Goal: Book appointment/travel/reservation

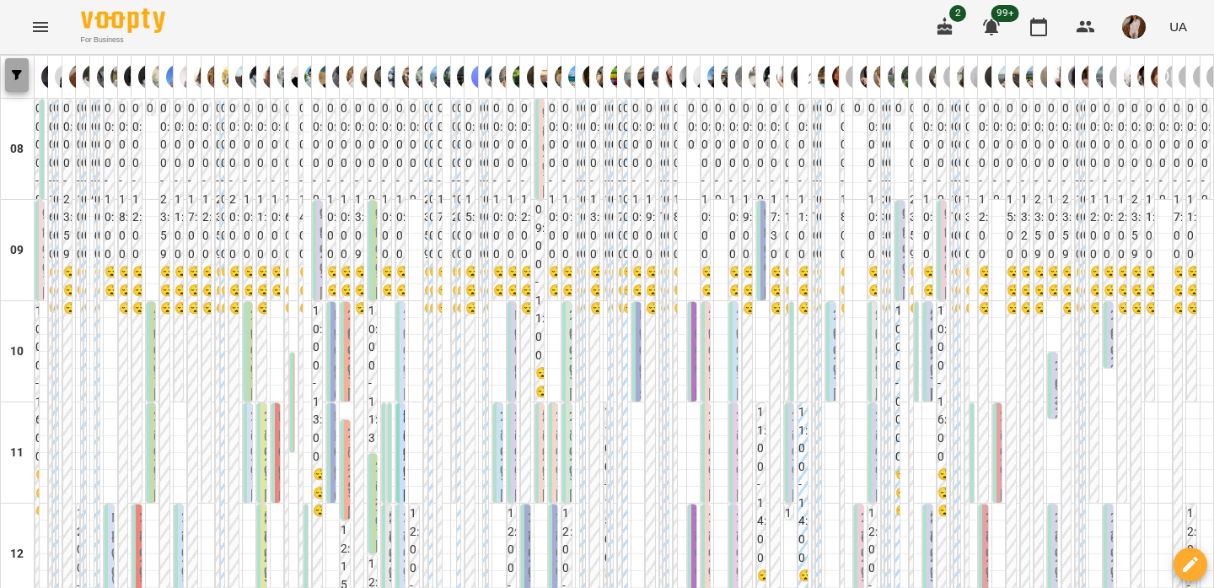
click at [16, 67] on button "button" at bounding box center [17, 75] width 24 height 34
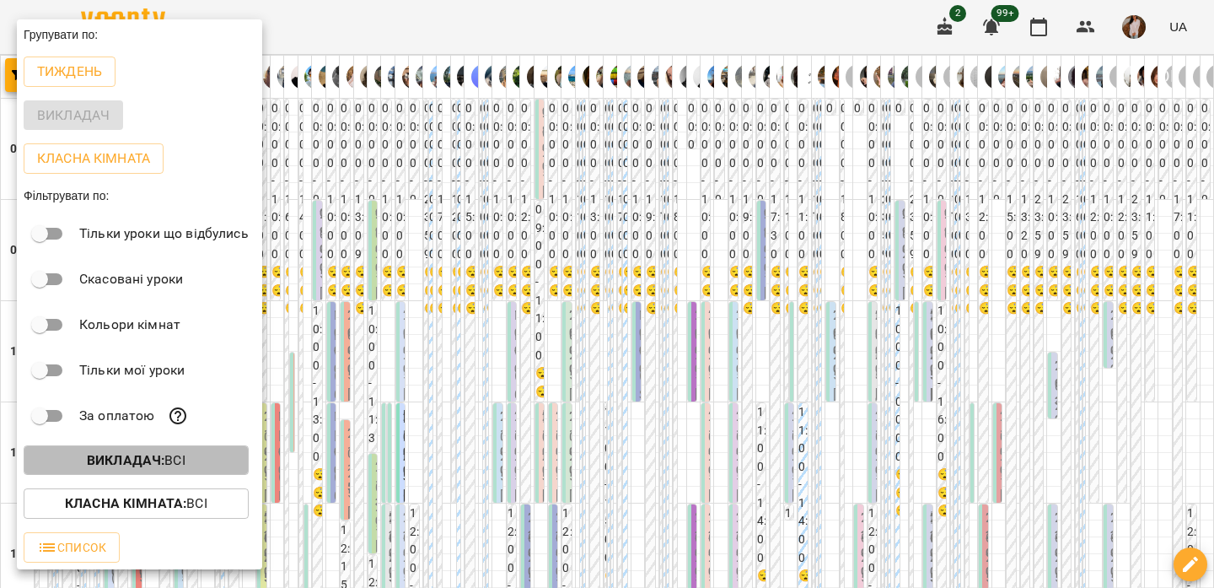
click at [126, 465] on b "Викладач :" at bounding box center [126, 460] width 78 height 16
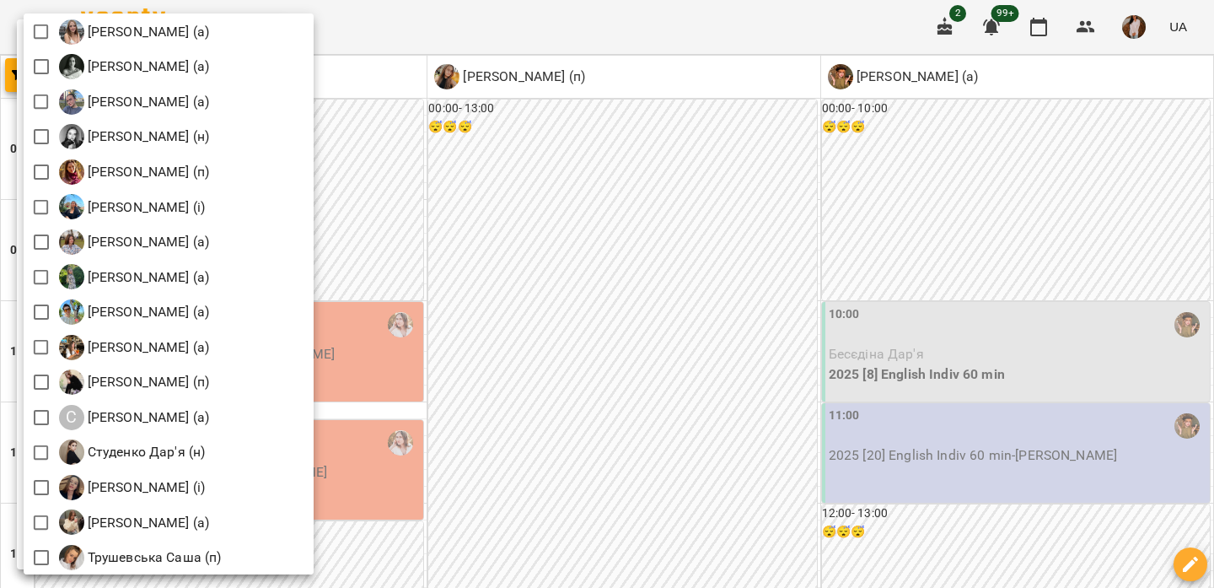
scroll to position [2113, 0]
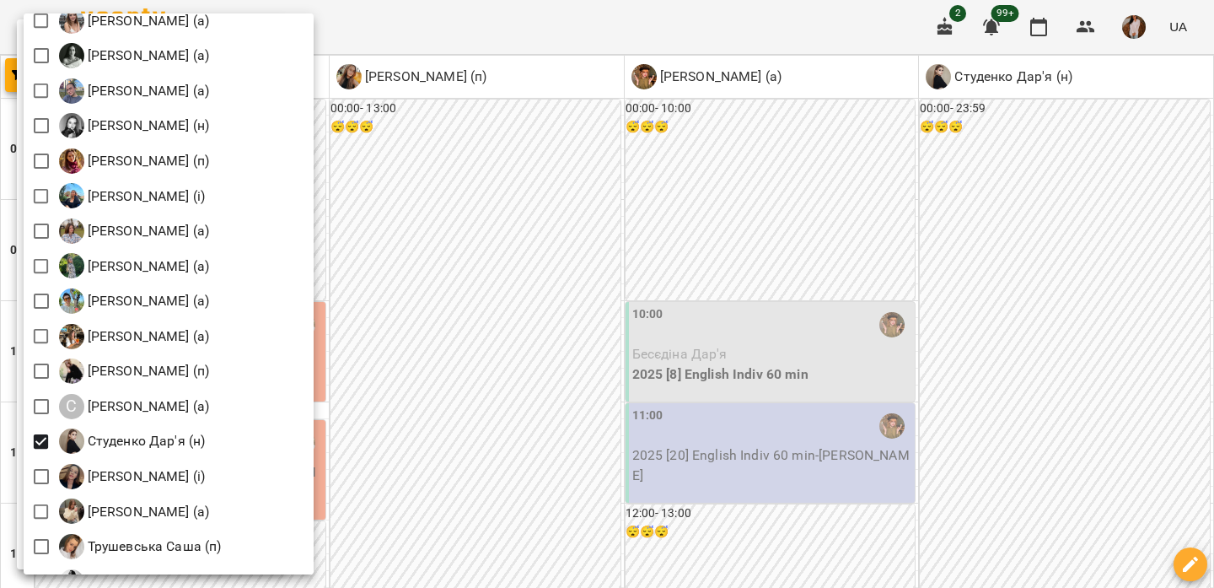
click at [789, 561] on div at bounding box center [607, 294] width 1214 height 588
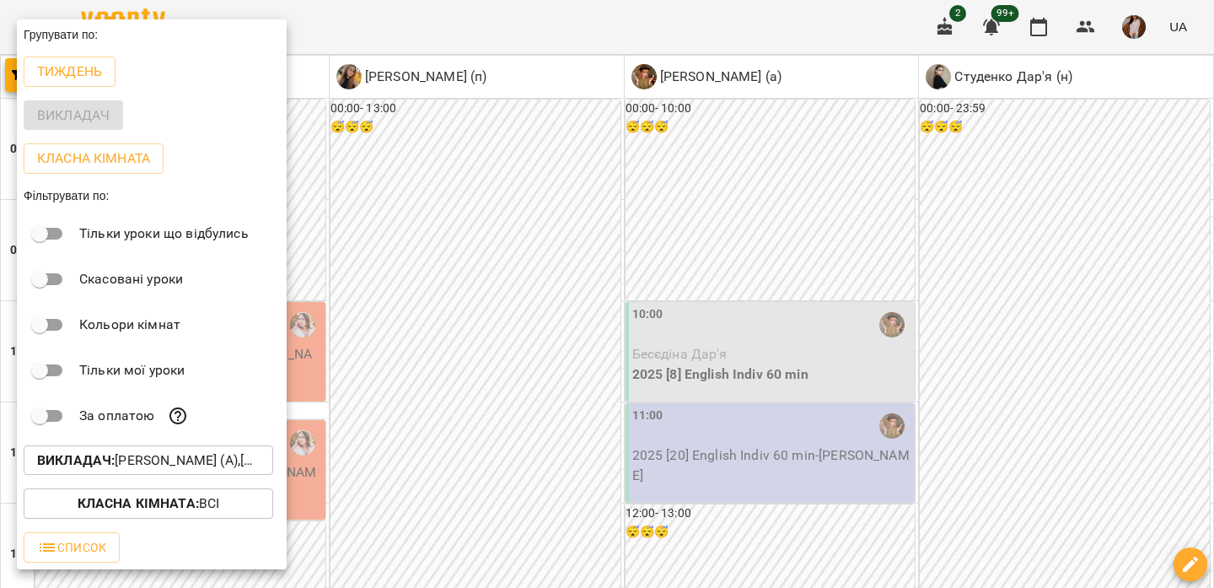
click at [406, 552] on div at bounding box center [607, 294] width 1214 height 588
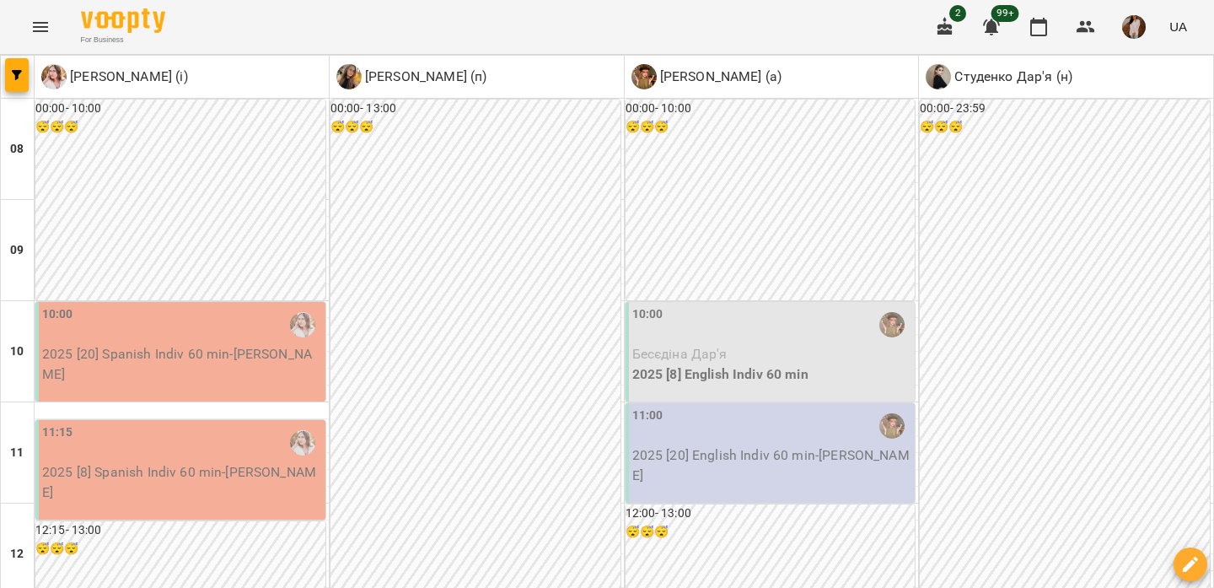
type input "**********"
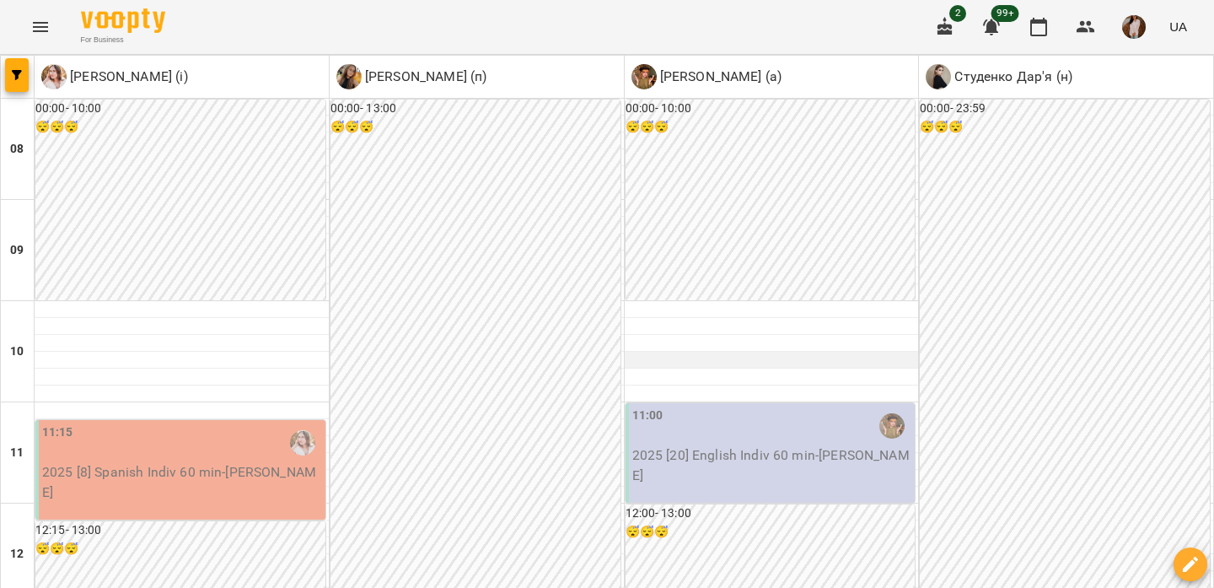
scroll to position [945, 0]
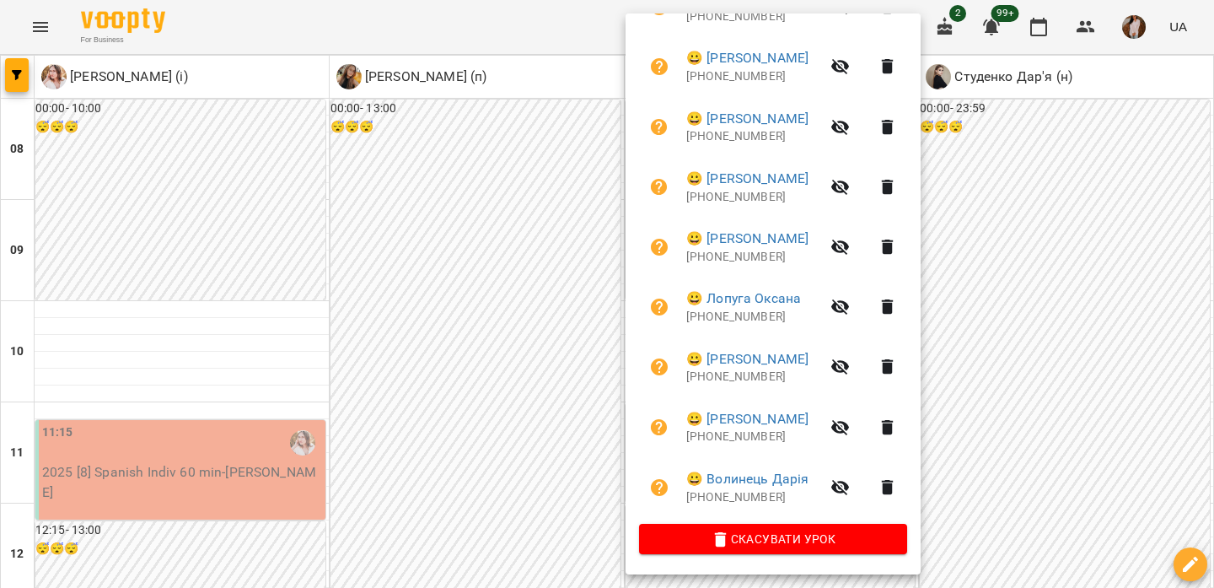
scroll to position [0, 0]
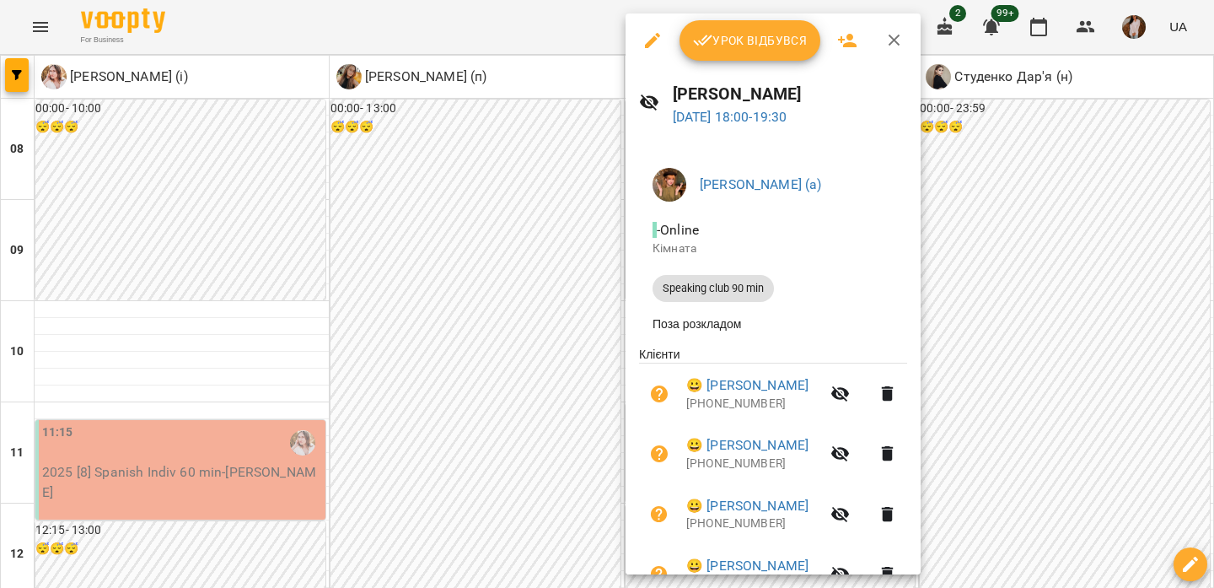
click at [890, 41] on icon "button" at bounding box center [895, 41] width 12 height 12
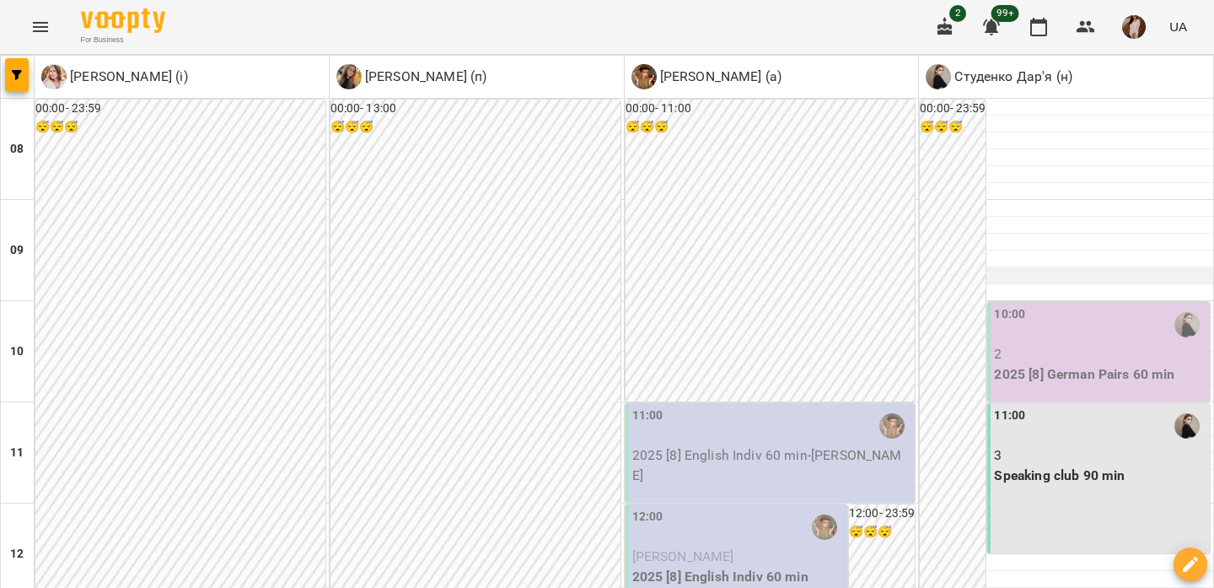
scroll to position [288, 0]
click at [1099, 403] on div "11:00 3 Speaking club 90 min" at bounding box center [1098, 478] width 223 height 150
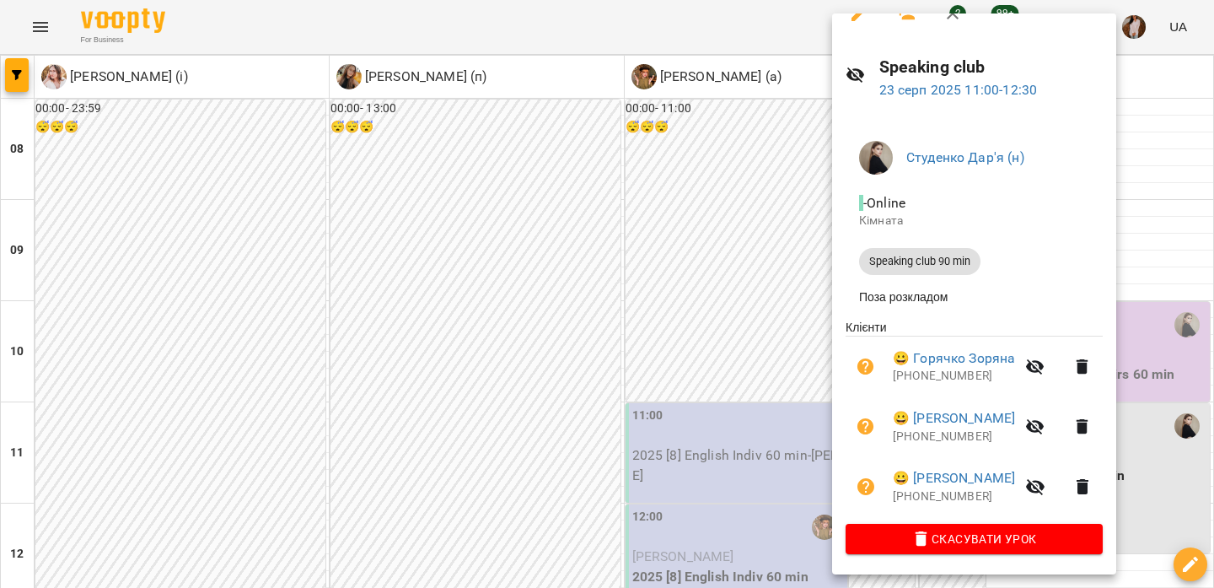
scroll to position [31, 0]
click at [704, 556] on div at bounding box center [607, 294] width 1214 height 588
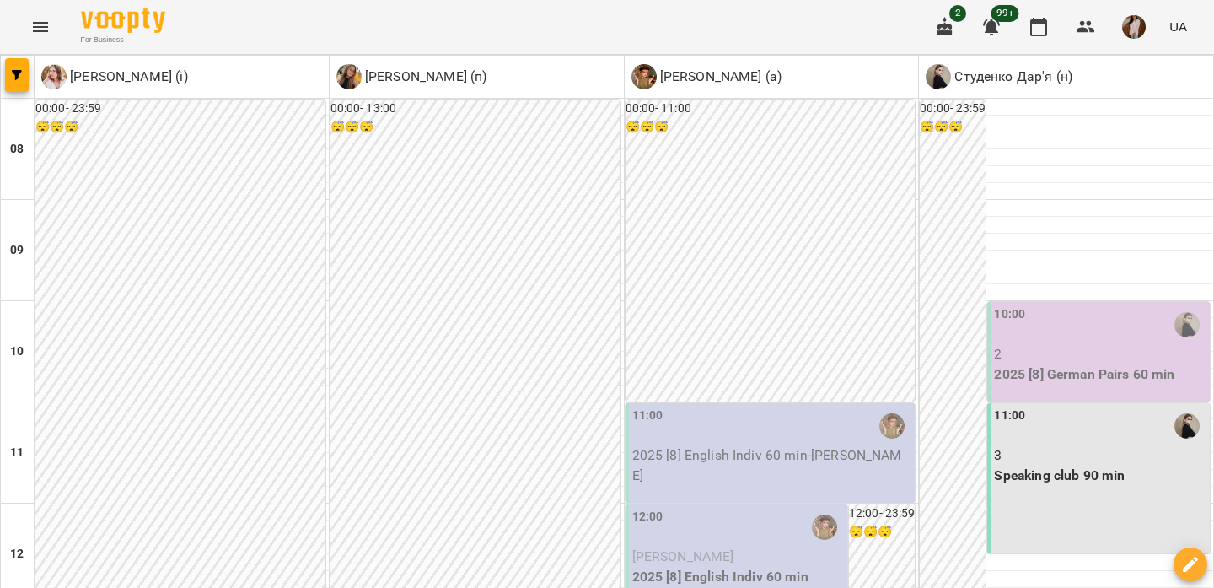
type input "**********"
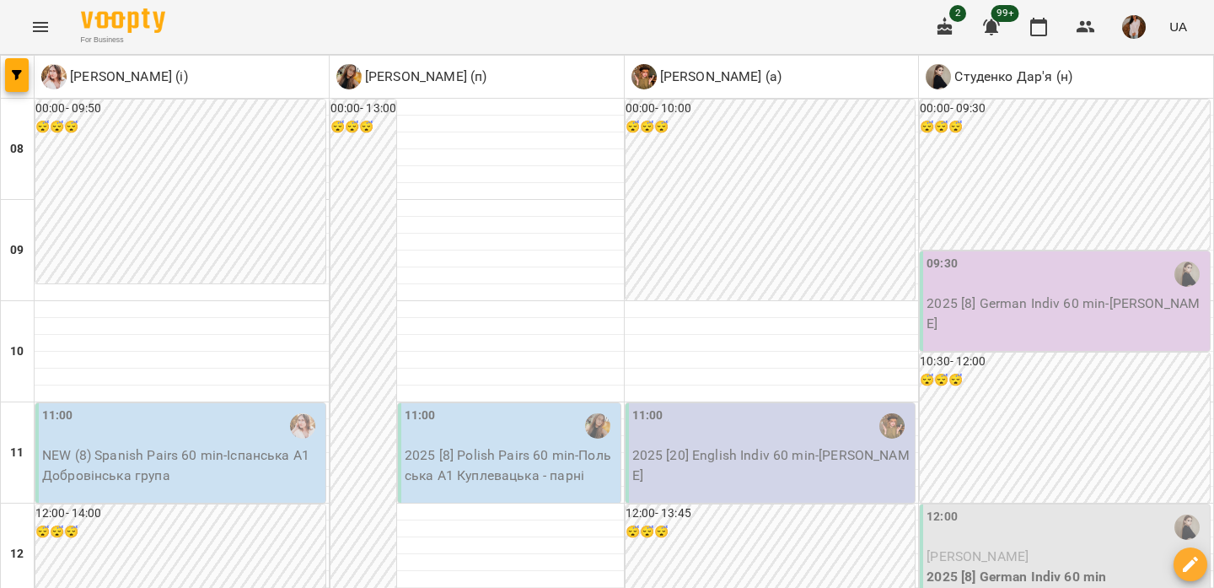
scroll to position [968, 0]
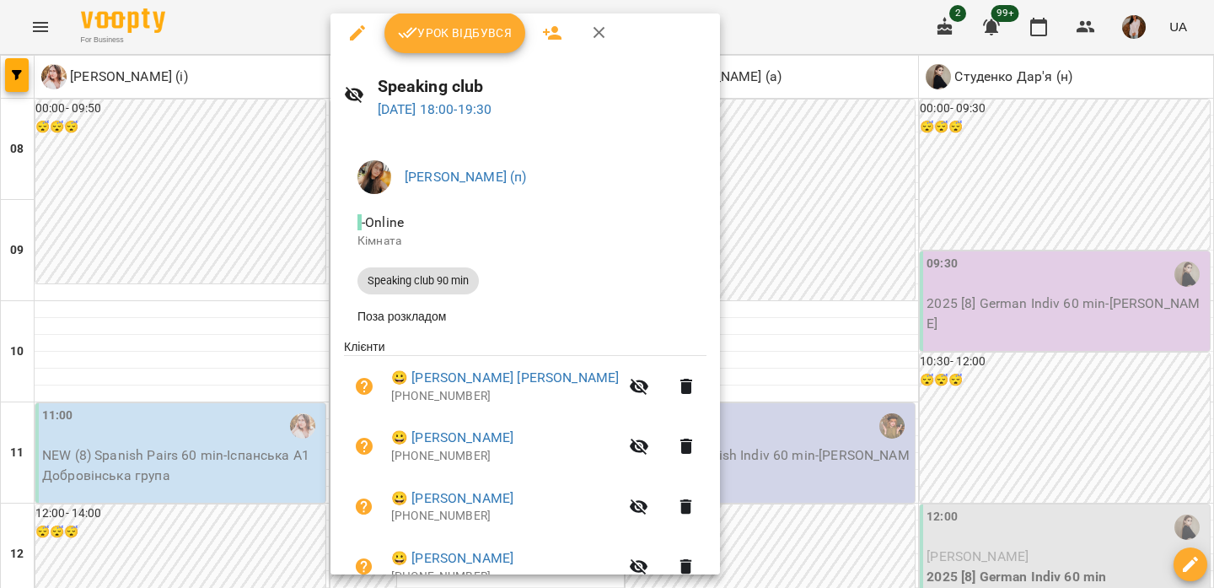
scroll to position [0, 0]
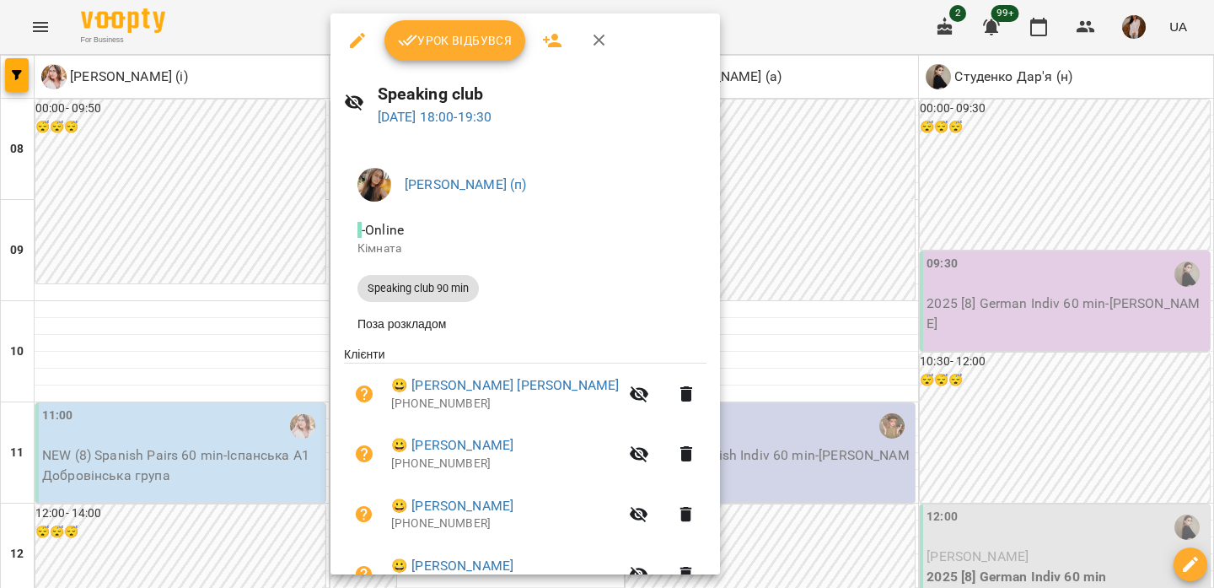
click at [742, 205] on div at bounding box center [607, 294] width 1214 height 588
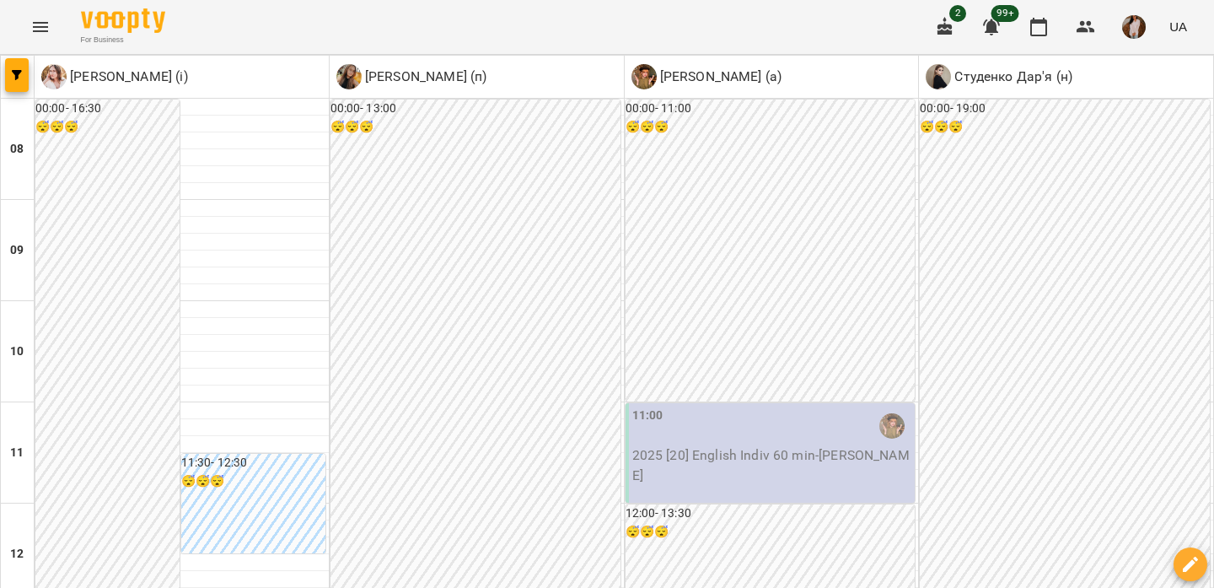
scroll to position [844, 0]
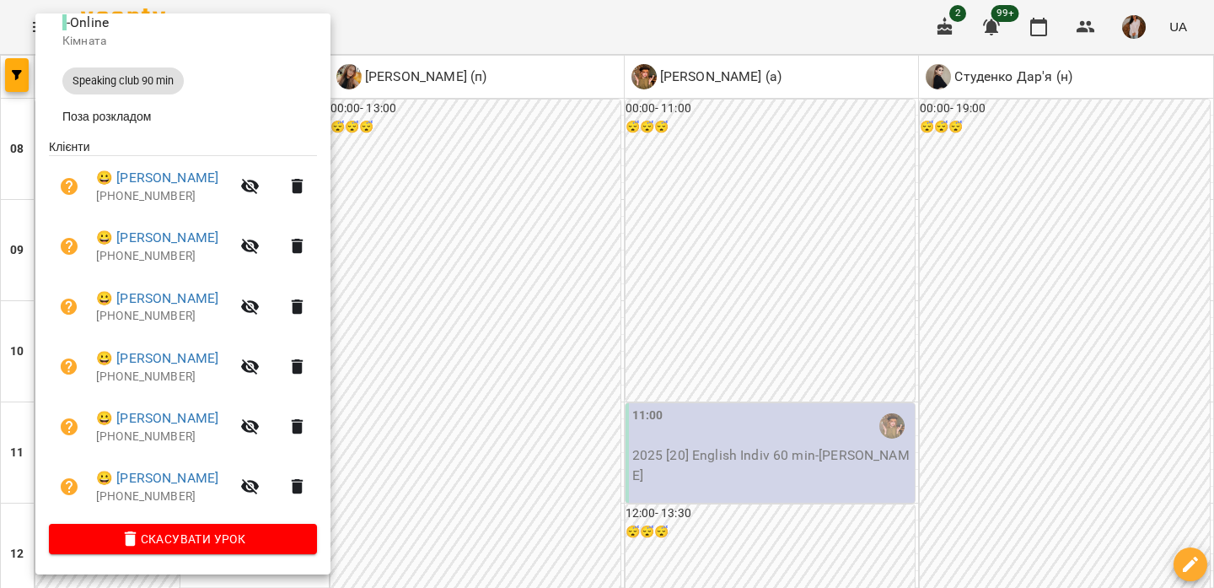
scroll to position [212, 0]
